Goal: Transaction & Acquisition: Book appointment/travel/reservation

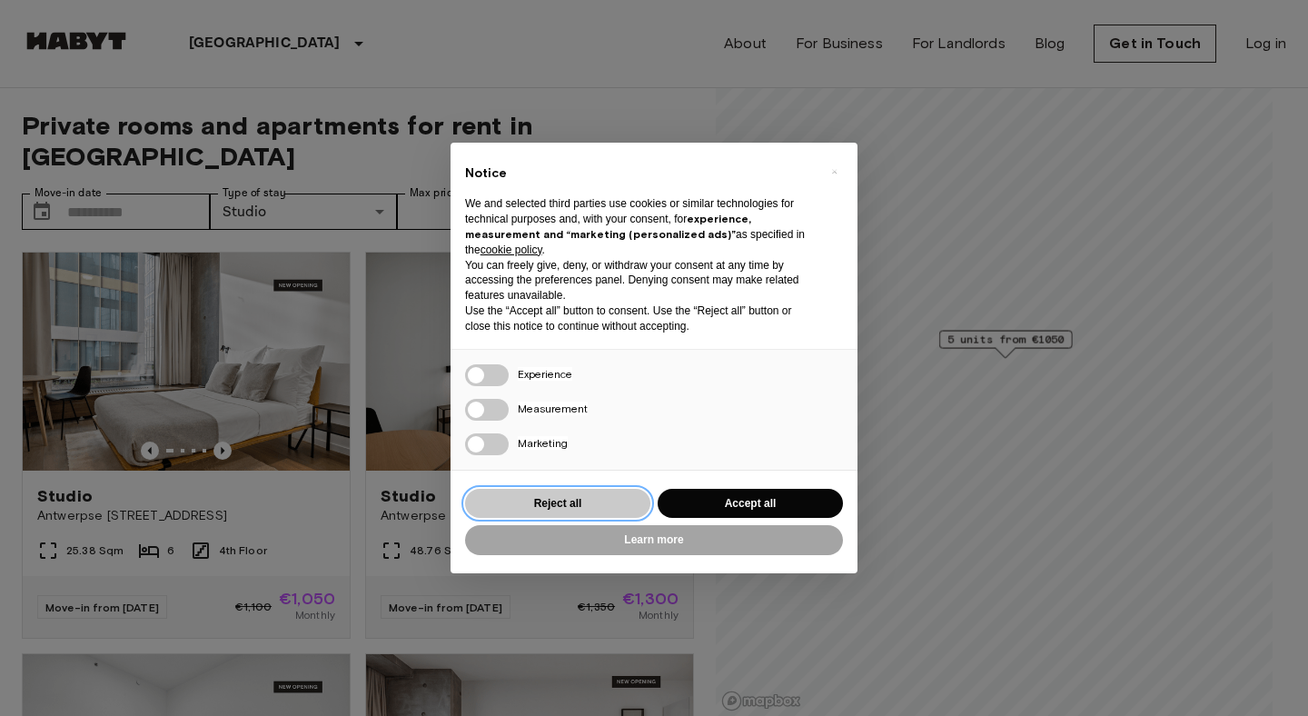
click at [558, 503] on button "Reject all" at bounding box center [557, 504] width 185 height 30
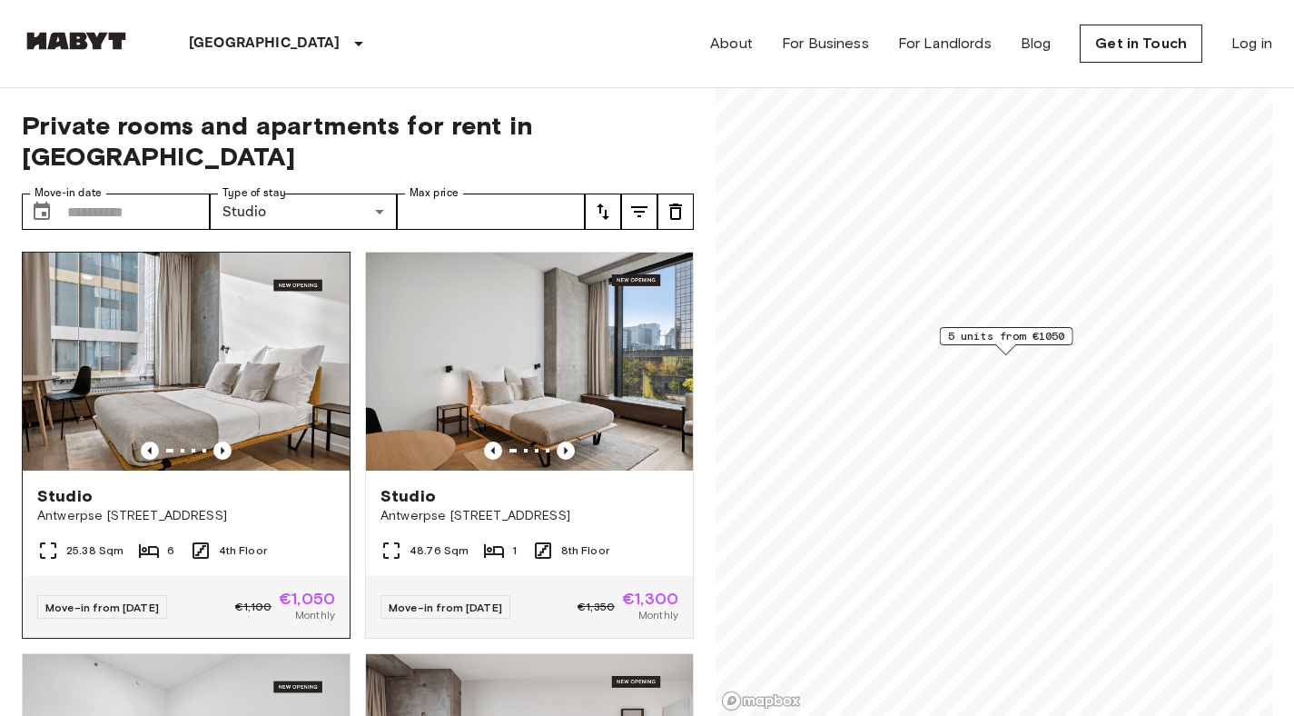
click at [219, 402] on img at bounding box center [186, 361] width 327 height 218
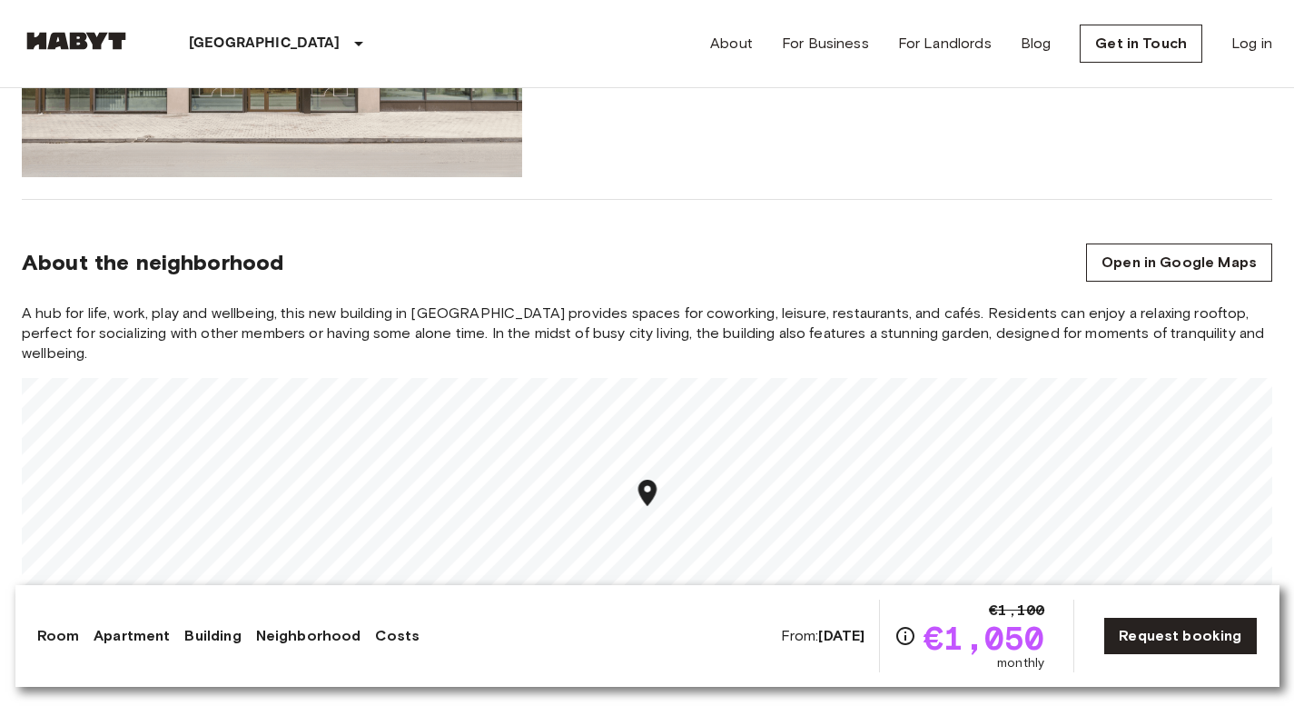
scroll to position [1536, 0]
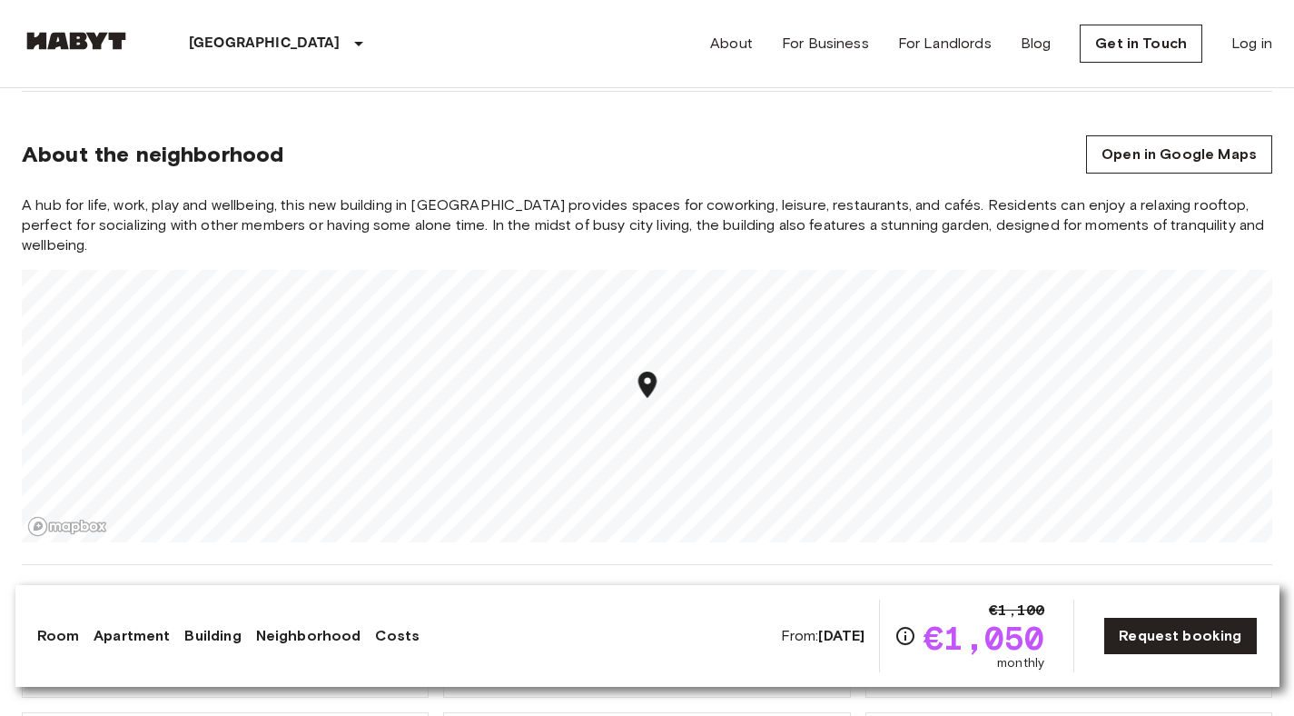
click at [650, 371] on icon "Map marker" at bounding box center [647, 384] width 18 height 26
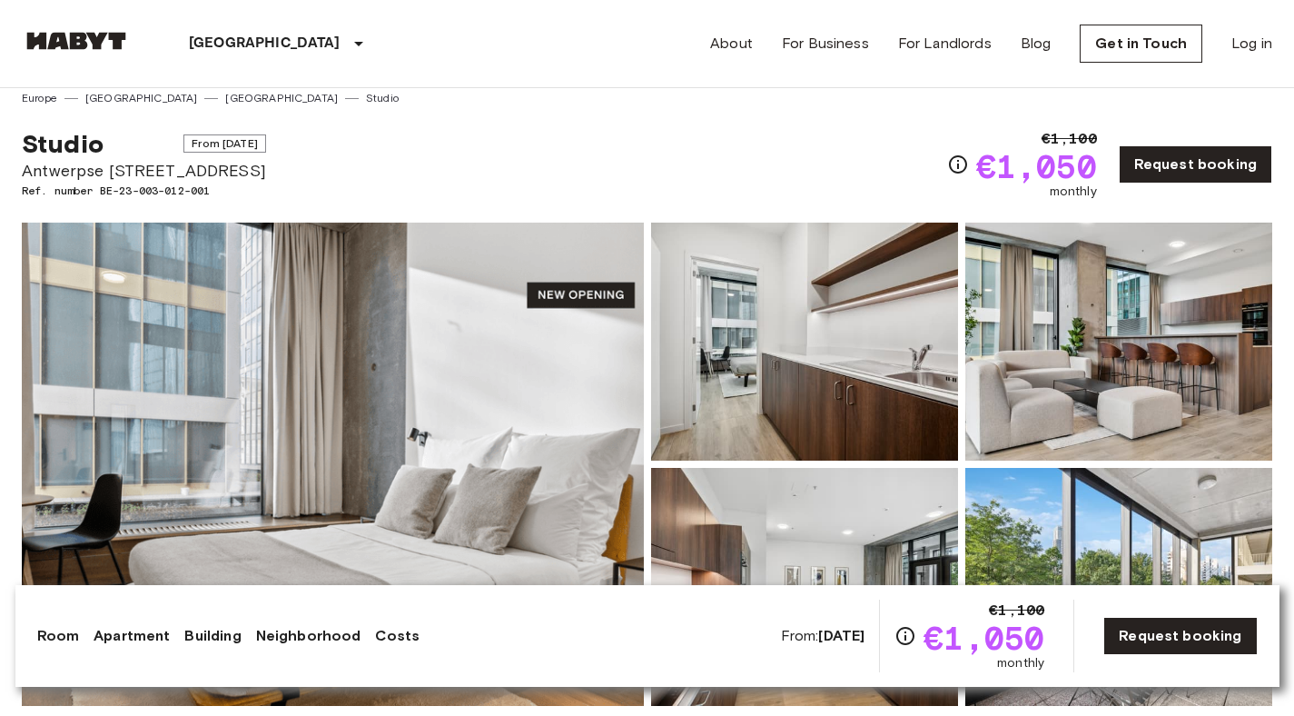
scroll to position [0, 0]
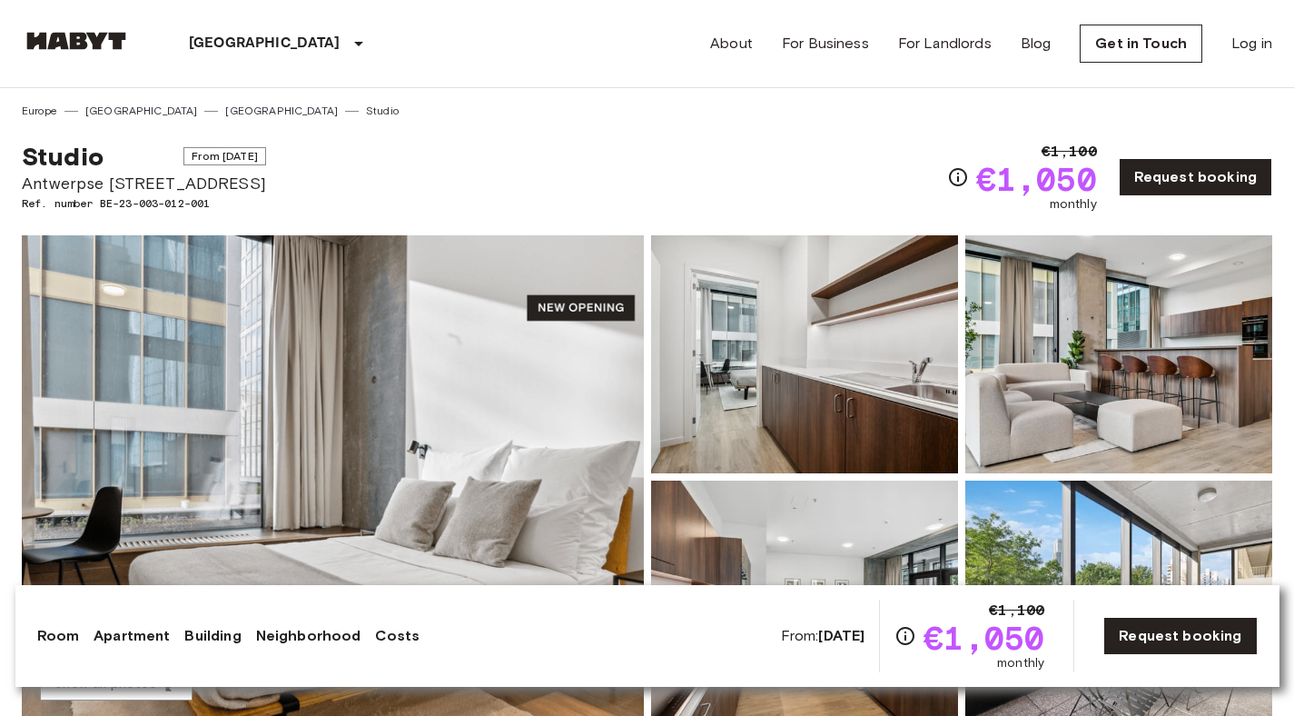
drag, startPoint x: 30, startPoint y: 191, endPoint x: 304, endPoint y: 186, distance: 274.3
click at [304, 186] on div "Studio From Nov 2 2025 Antwerpse Steenweg 57, Brussels Ref. number BE-23-003-01…" at bounding box center [647, 166] width 1251 height 94
drag, startPoint x: 292, startPoint y: 184, endPoint x: 0, endPoint y: 192, distance: 292.5
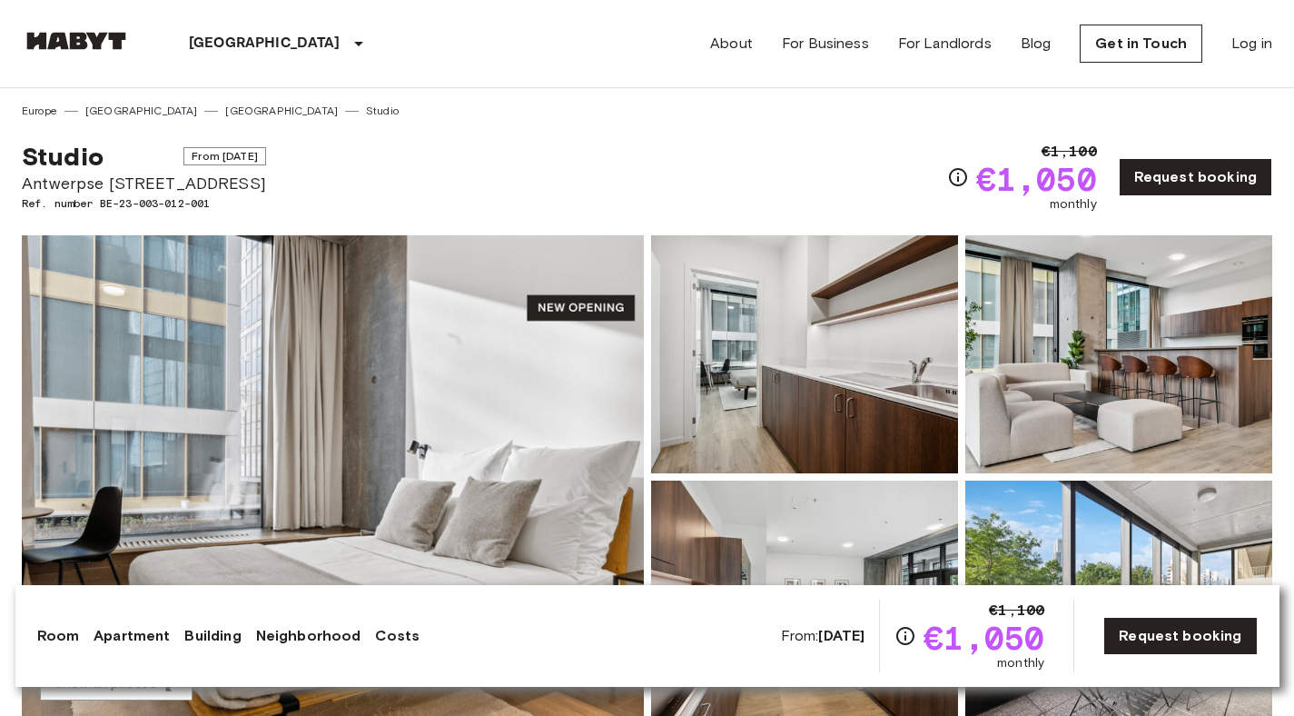
copy span "Antwerpse [STREET_ADDRESS]"
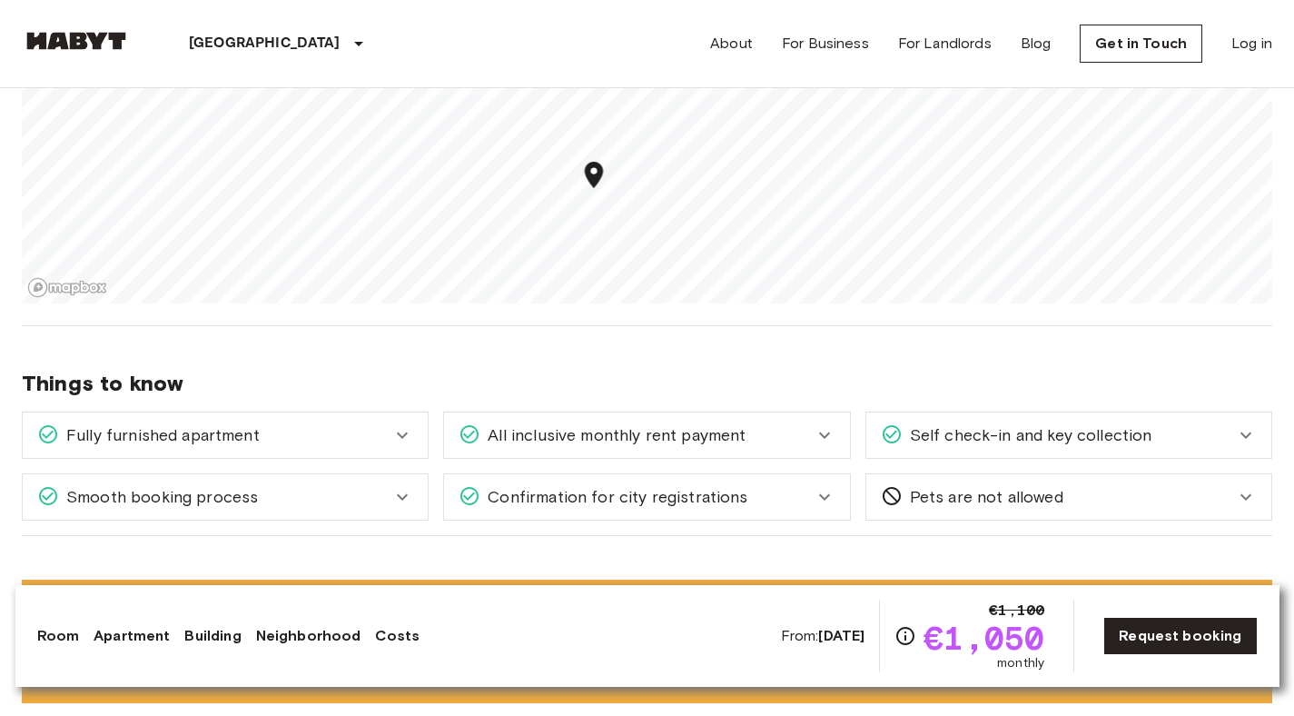
scroll to position [1890, 0]
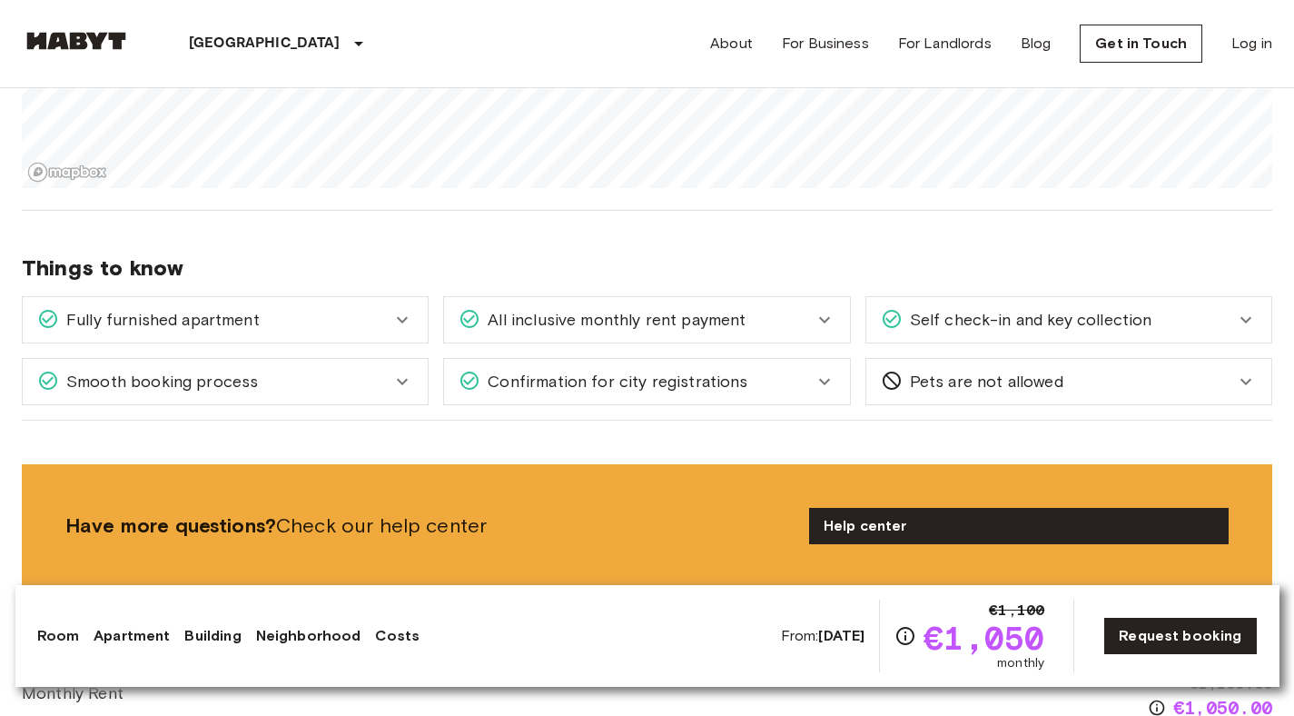
click at [826, 310] on icon at bounding box center [825, 320] width 22 height 22
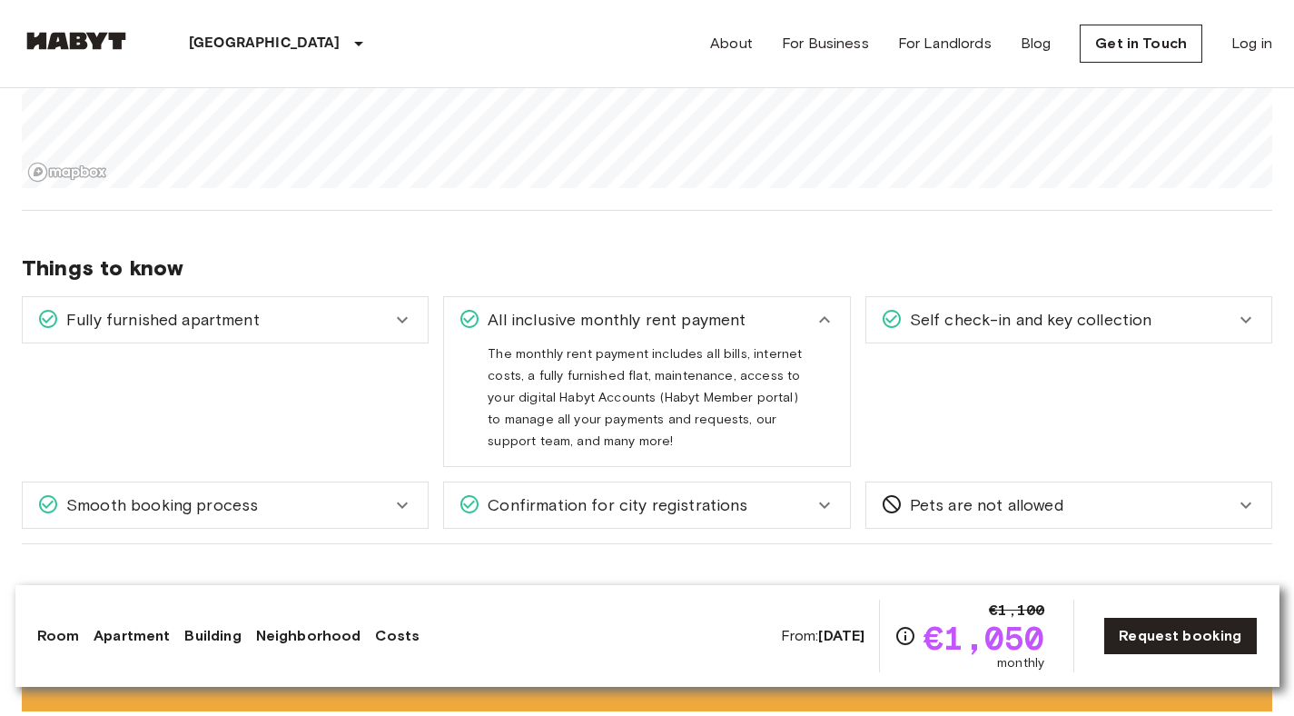
click at [824, 311] on div "All inclusive monthly rent payment" at bounding box center [646, 319] width 405 height 45
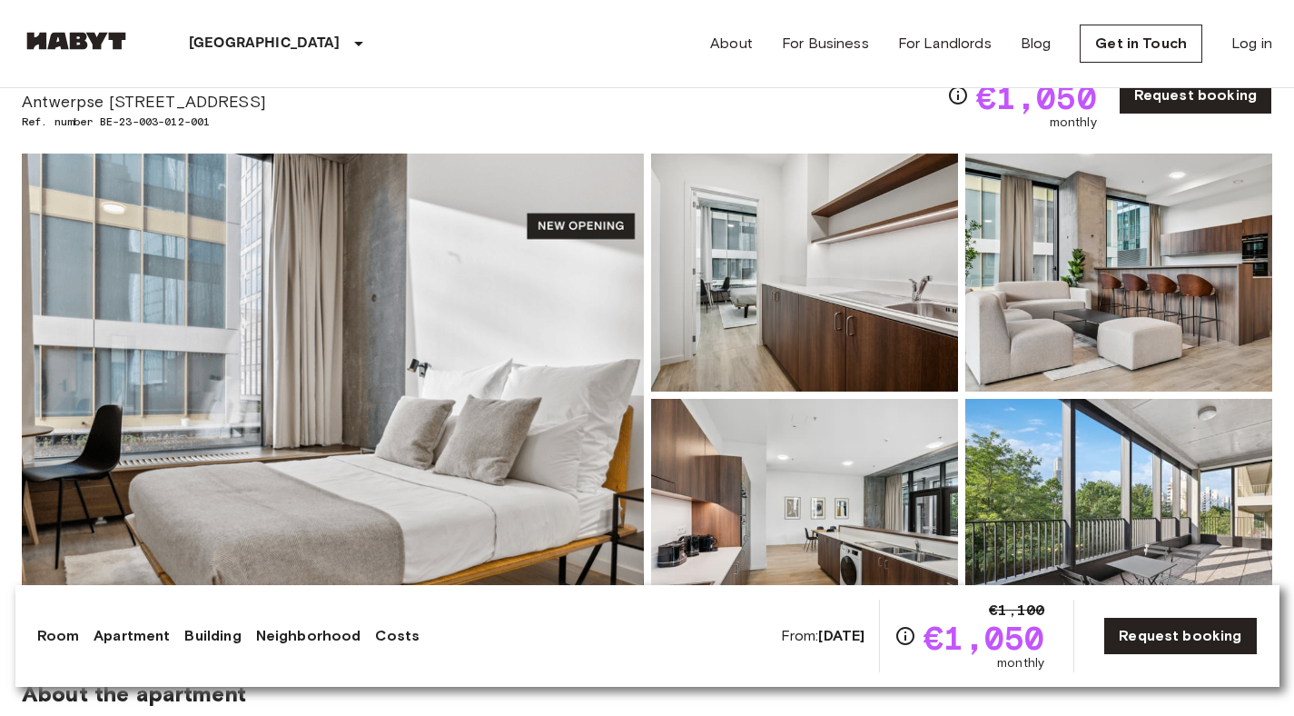
scroll to position [38, 0]
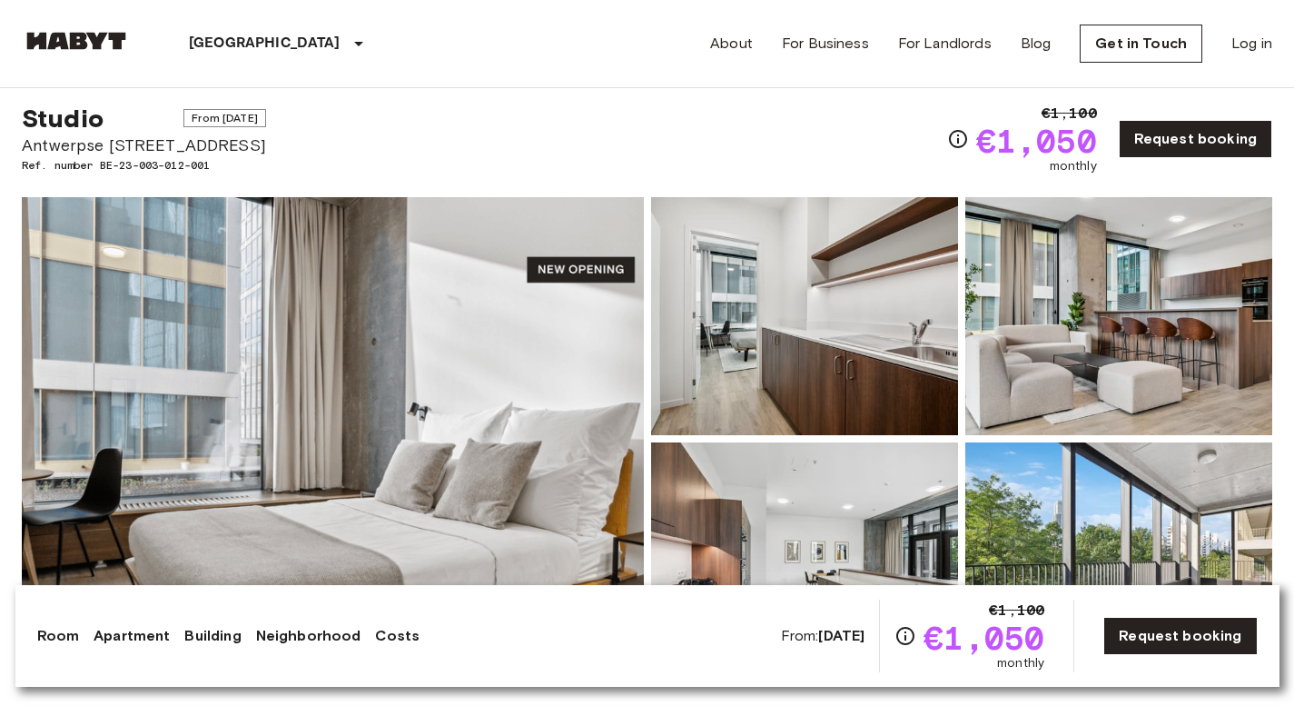
click at [335, 230] on img at bounding box center [333, 438] width 622 height 483
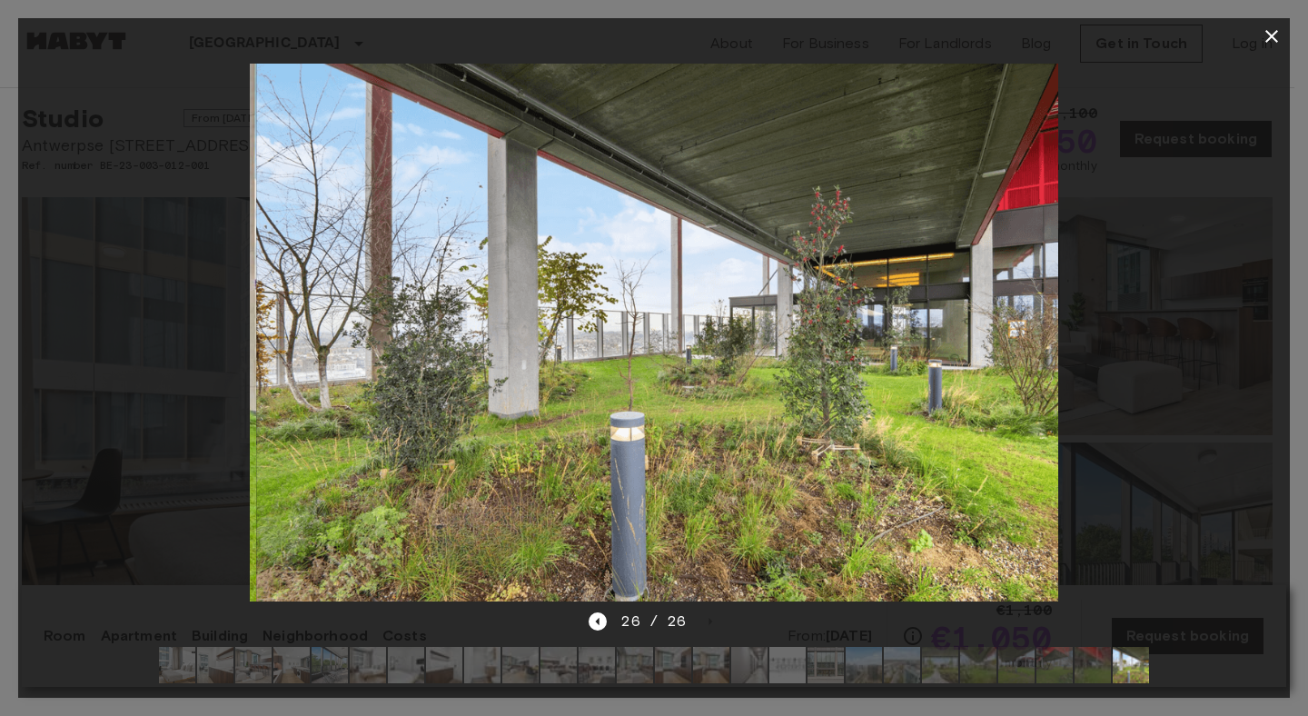
click at [1133, 122] on div at bounding box center [654, 332] width 1272 height 556
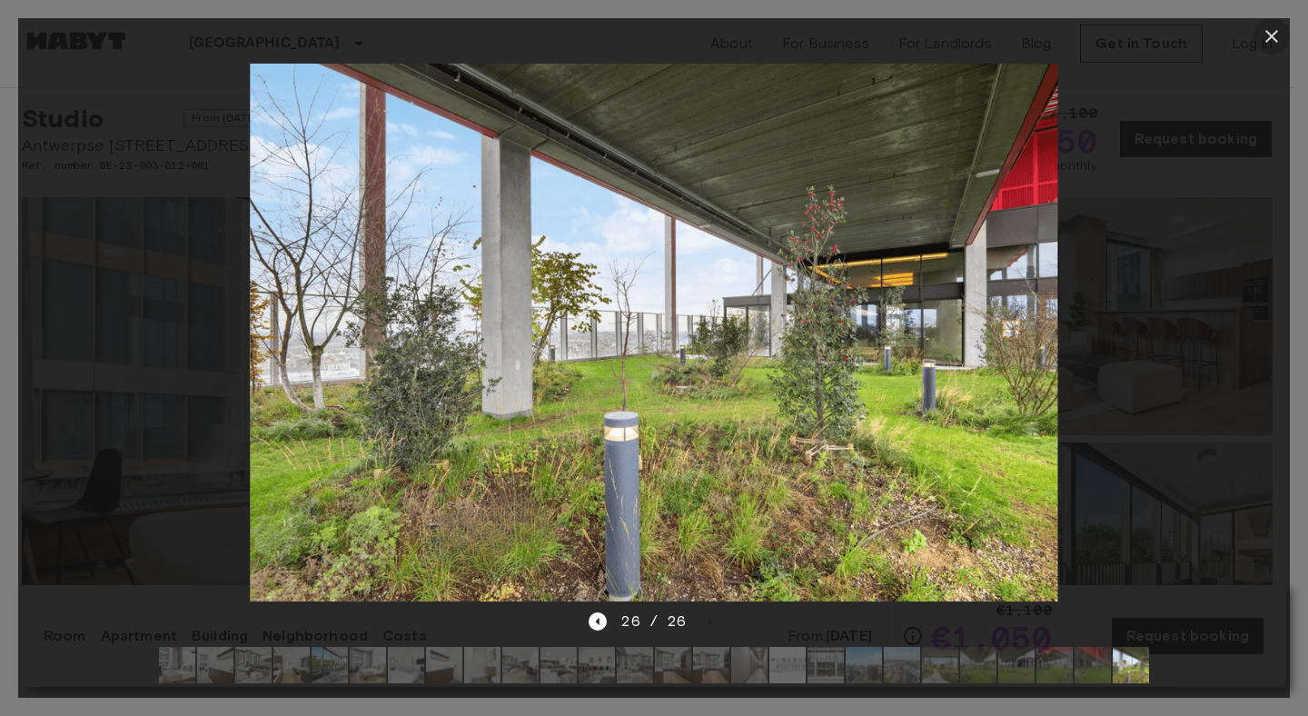
click at [1286, 32] on button "button" at bounding box center [1271, 36] width 36 height 36
